Goal: Navigation & Orientation: Find specific page/section

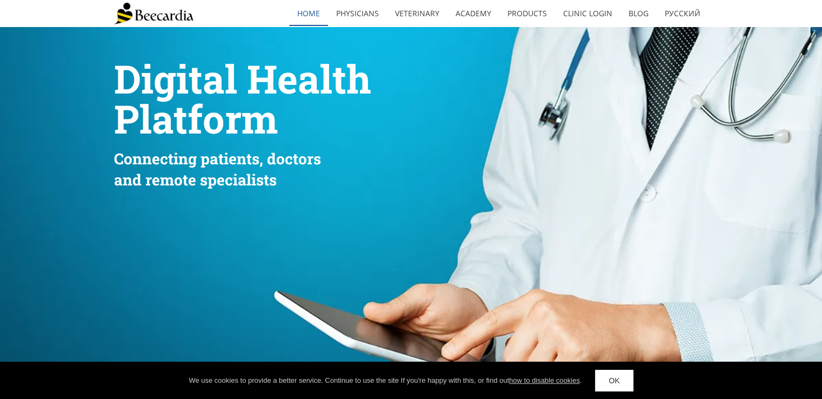
click at [312, 17] on link "home" at bounding box center [308, 13] width 39 height 25
click at [595, 18] on link "Clinic Login" at bounding box center [587, 13] width 65 height 25
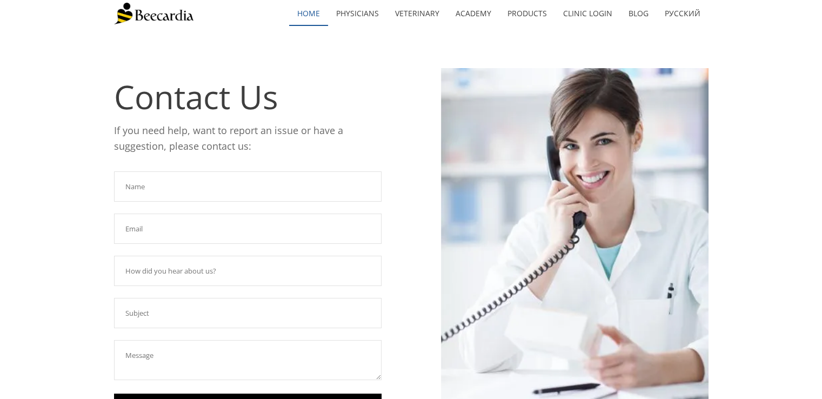
click at [311, 15] on link "home" at bounding box center [308, 13] width 39 height 25
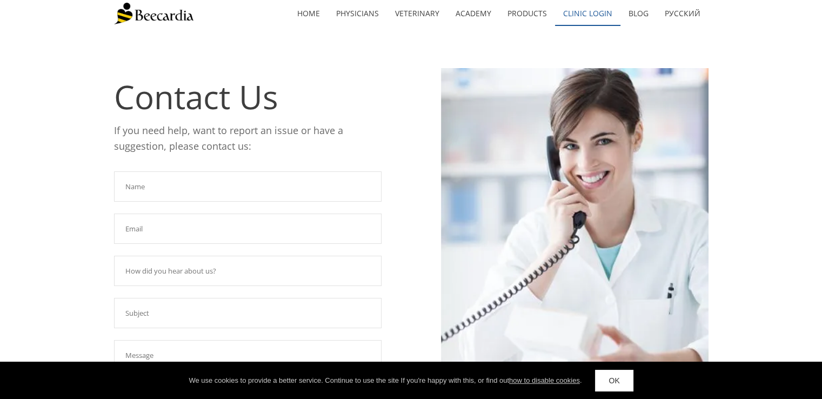
click at [596, 21] on link "Clinic Login" at bounding box center [587, 13] width 65 height 25
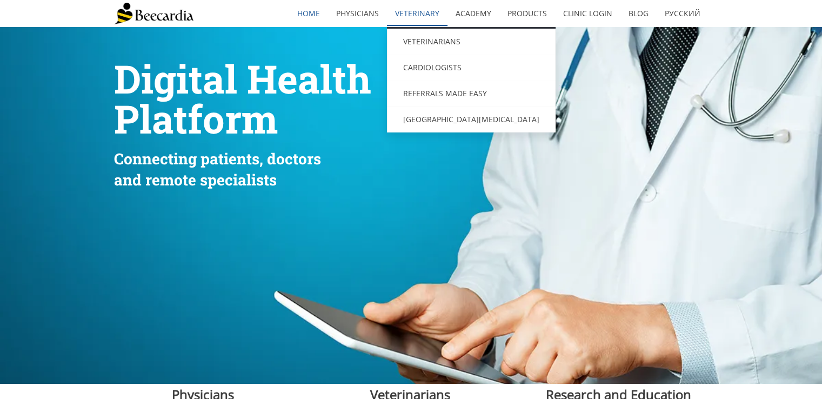
click at [414, 18] on link "Veterinary" at bounding box center [417, 13] width 61 height 25
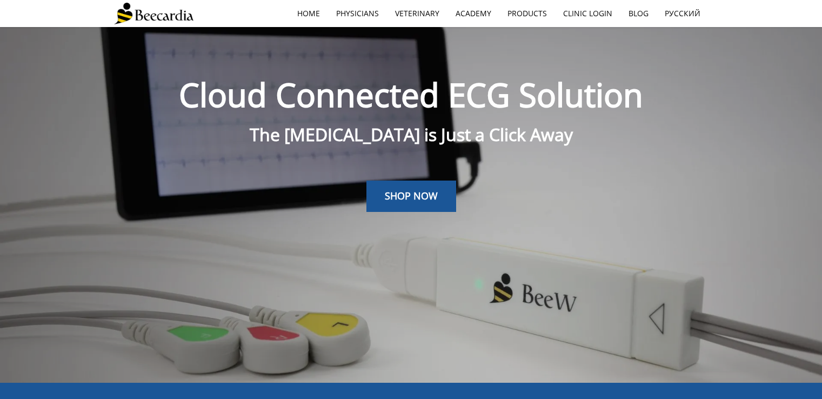
scroll to position [27, 0]
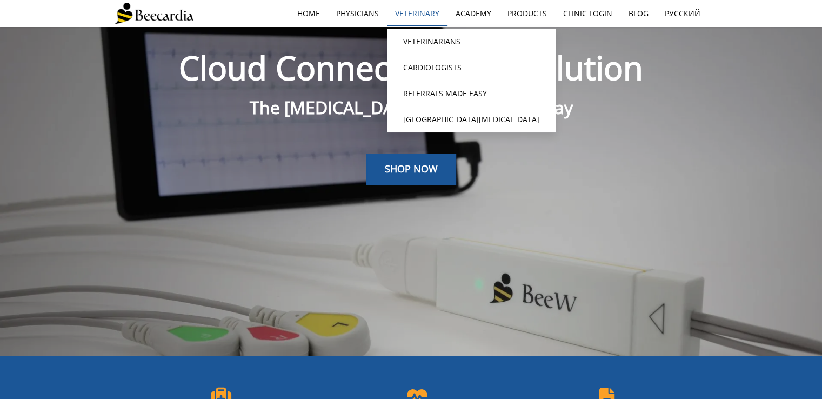
click at [421, 24] on link "Veterinary" at bounding box center [417, 13] width 61 height 25
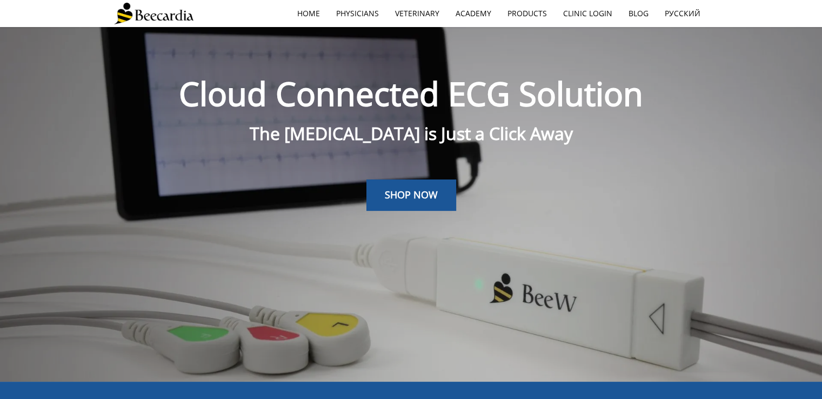
scroll to position [0, 0]
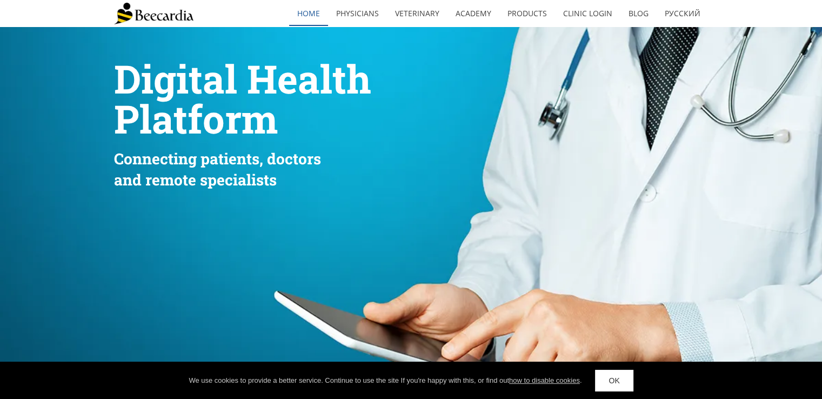
click at [314, 16] on link "home" at bounding box center [308, 13] width 39 height 25
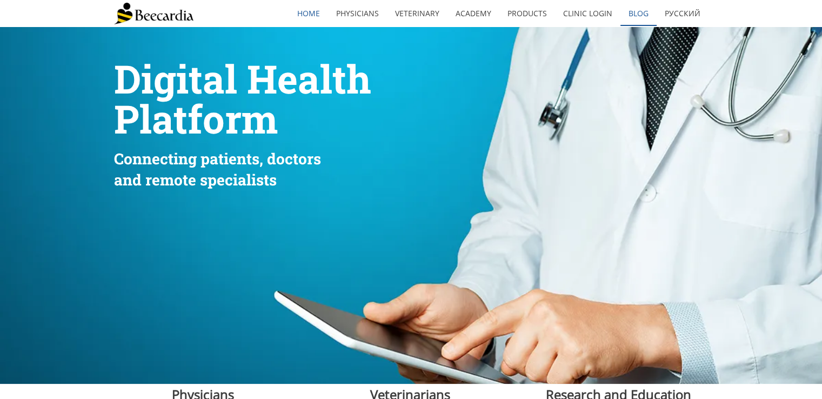
click at [639, 18] on link "Blog" at bounding box center [639, 13] width 36 height 25
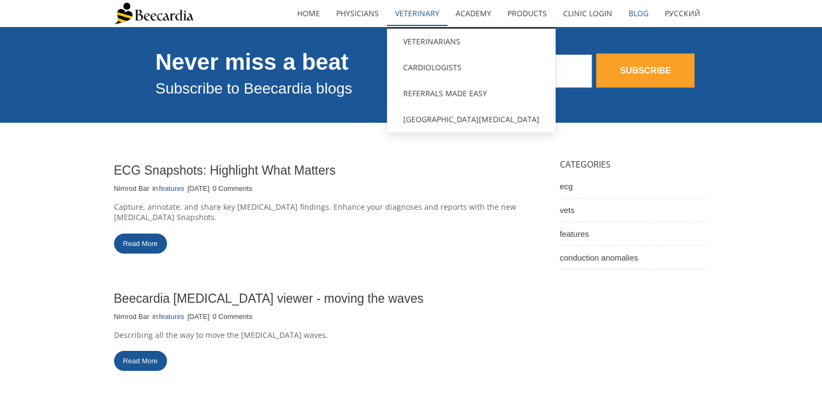
click at [439, 23] on link "Veterinary" at bounding box center [417, 13] width 61 height 25
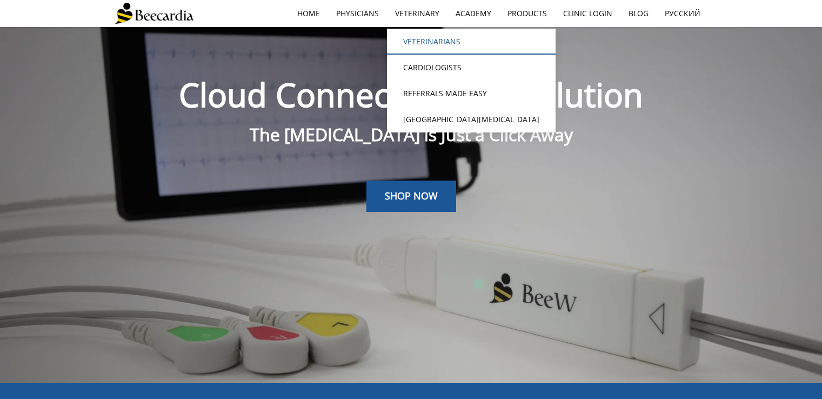
scroll to position [27, 0]
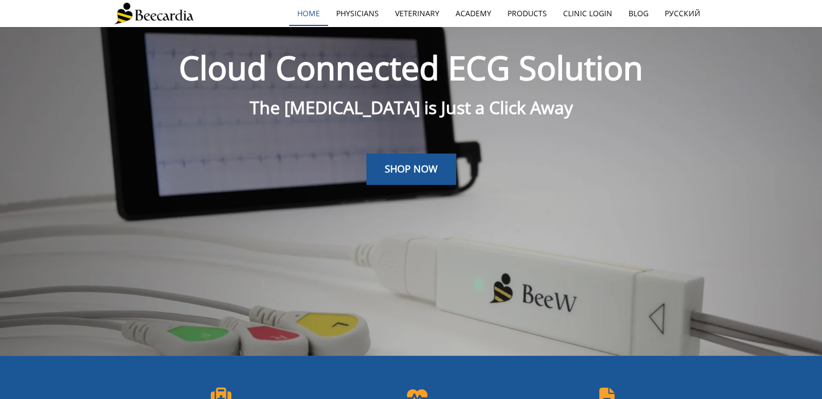
click at [313, 15] on link "home" at bounding box center [308, 13] width 39 height 25
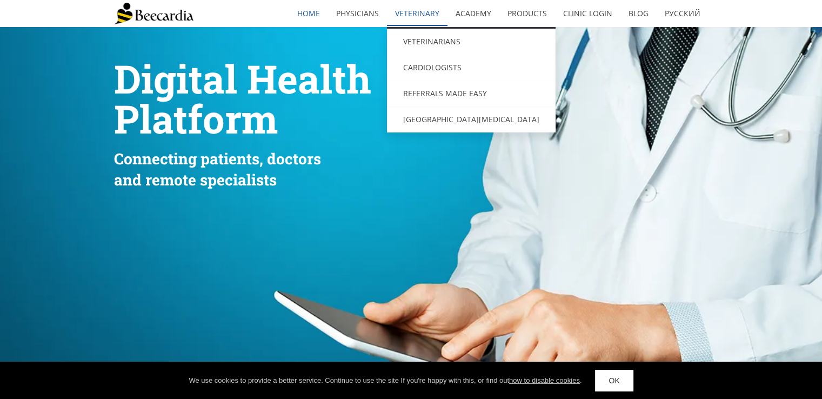
click at [426, 14] on link "Veterinary" at bounding box center [417, 13] width 61 height 25
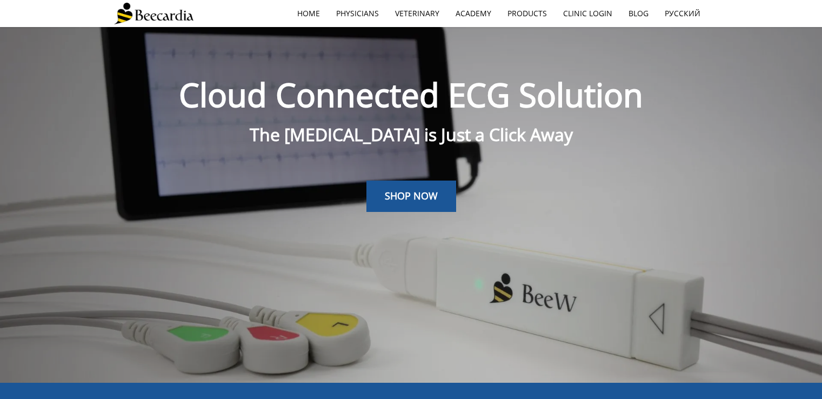
scroll to position [27, 0]
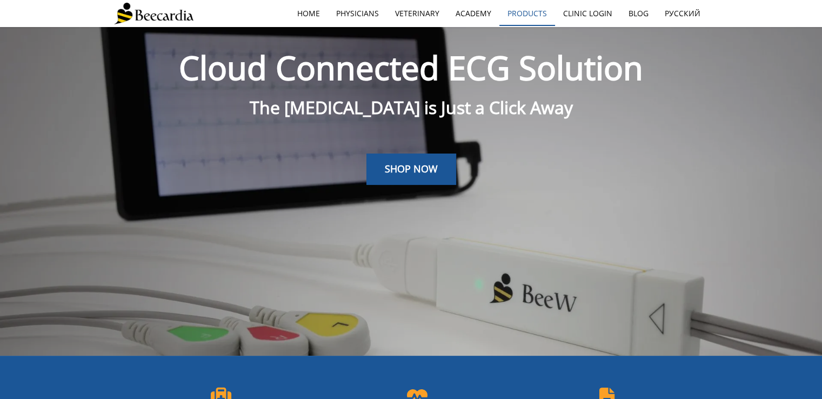
click at [532, 16] on link "Products" at bounding box center [528, 13] width 56 height 25
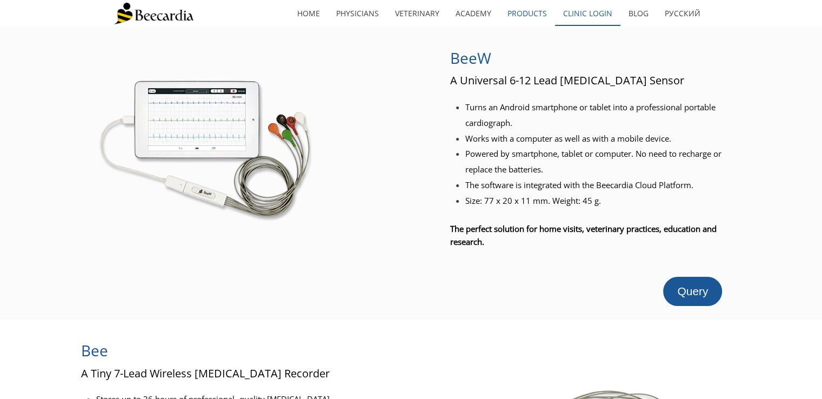
click at [601, 16] on link "Clinic Login" at bounding box center [587, 13] width 65 height 25
